Goal: Task Accomplishment & Management: Manage account settings

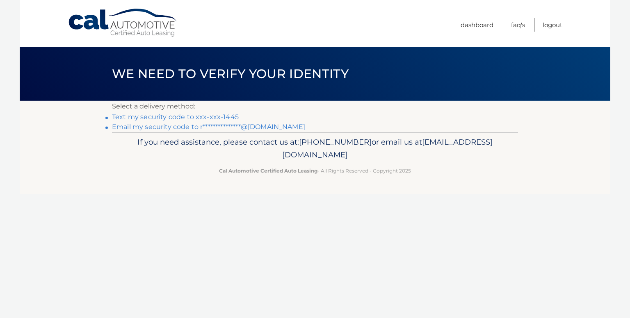
click at [233, 117] on link "Text my security code to xxx-xxx-1445" at bounding box center [175, 117] width 127 height 8
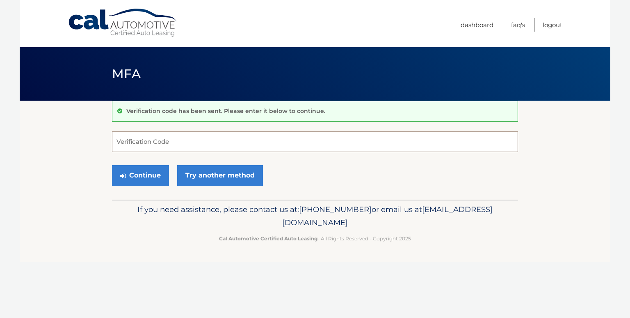
click at [137, 137] on input "Verification Code" at bounding box center [315, 141] width 406 height 21
type input "548159"
click at [142, 174] on button "Continue" at bounding box center [140, 175] width 57 height 21
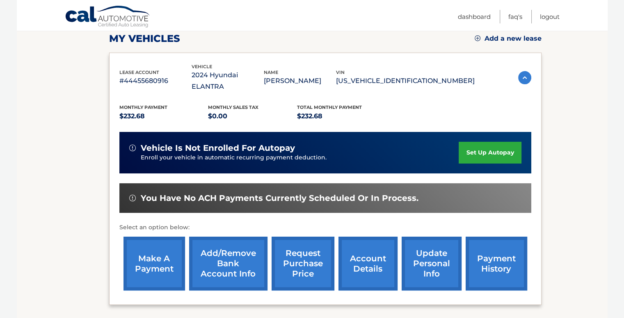
scroll to position [131, 0]
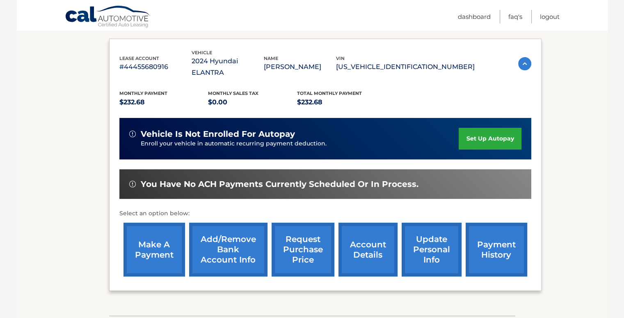
click at [156, 245] on link "make a payment" at bounding box center [155, 249] width 62 height 54
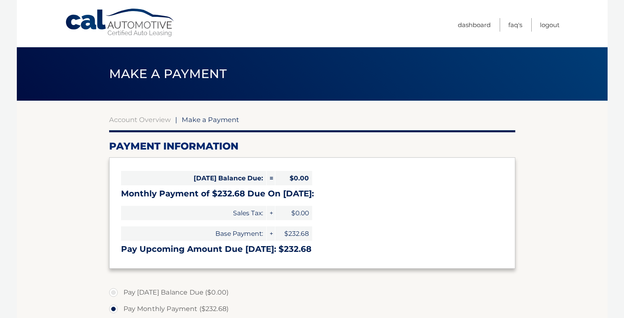
select select "NDBhOTJkMTItMzczNC00NTFkLTllZmMtMzM5MjI0NDBjZDdi"
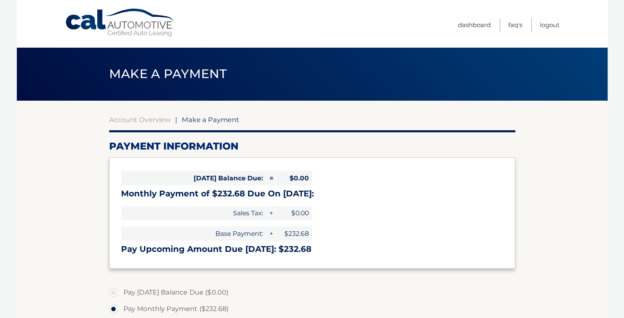
click at [156, 245] on h3 "Pay Upcoming Amount Due [DATE]: $232.68" at bounding box center [312, 249] width 383 height 10
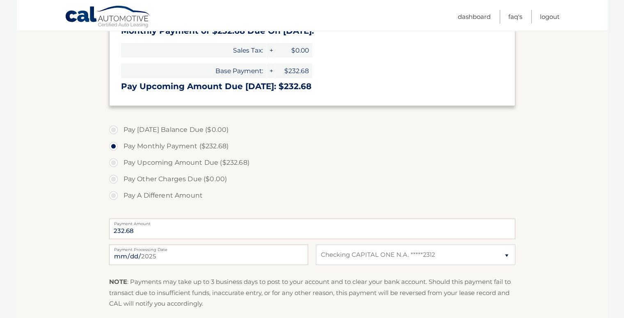
scroll to position [181, 0]
